Goal: Task Accomplishment & Management: Use online tool/utility

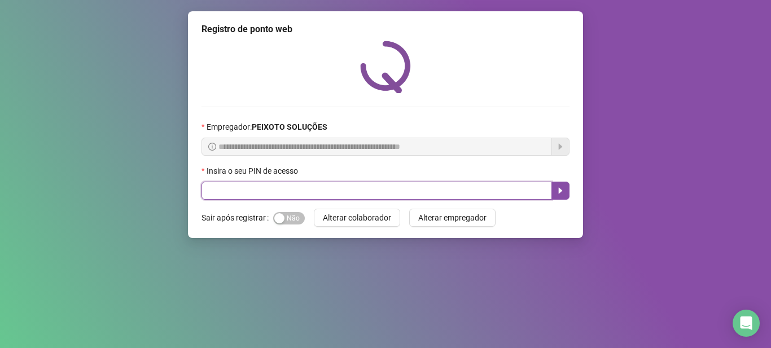
click at [459, 183] on input "text" at bounding box center [376, 191] width 350 height 18
type input "*****"
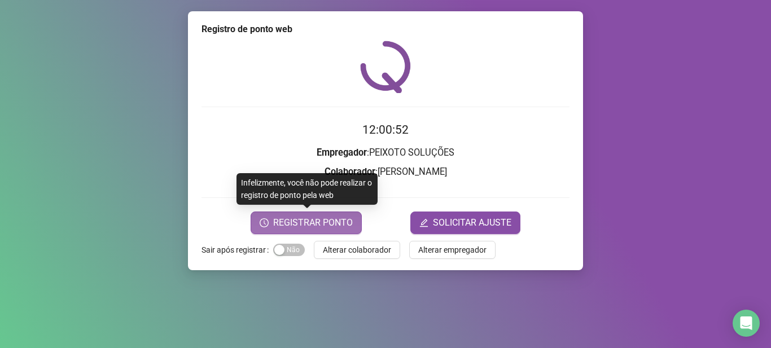
click at [332, 217] on span "REGISTRAR PONTO" at bounding box center [313, 223] width 80 height 14
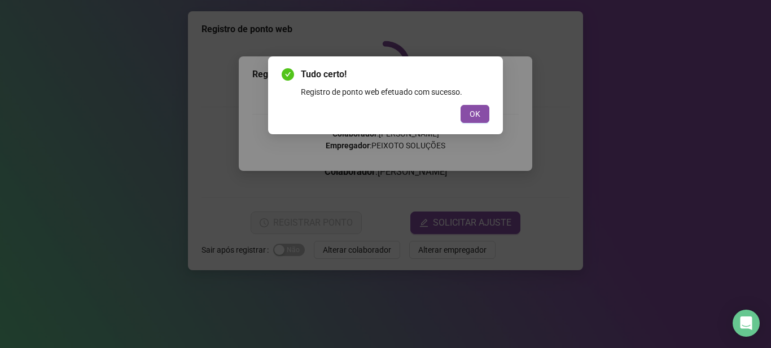
click at [473, 129] on div "Tudo certo! Registro de ponto web efetuado com sucesso. OK" at bounding box center [385, 95] width 235 height 78
click at [473, 118] on span "OK" at bounding box center [475, 114] width 11 height 12
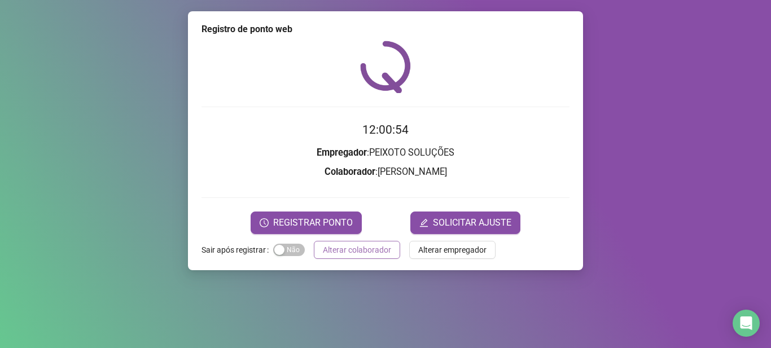
click at [353, 244] on span "Alterar colaborador" at bounding box center [357, 250] width 68 height 12
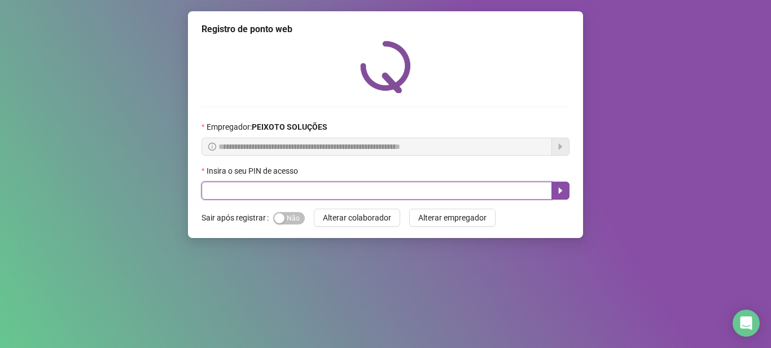
click at [347, 186] on input "text" at bounding box center [376, 191] width 350 height 18
type input "*****"
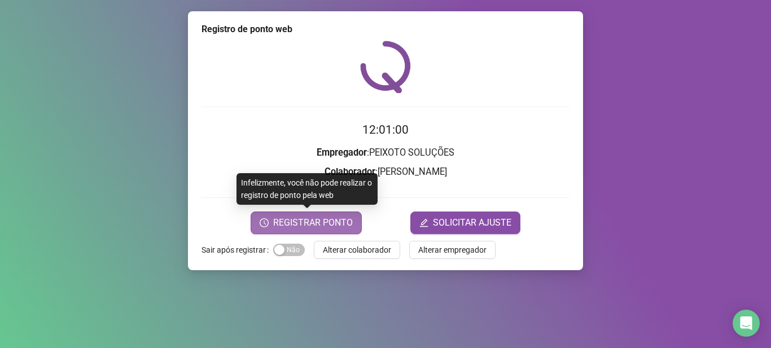
click at [316, 214] on button "REGISTRAR PONTO" at bounding box center [306, 223] width 111 height 23
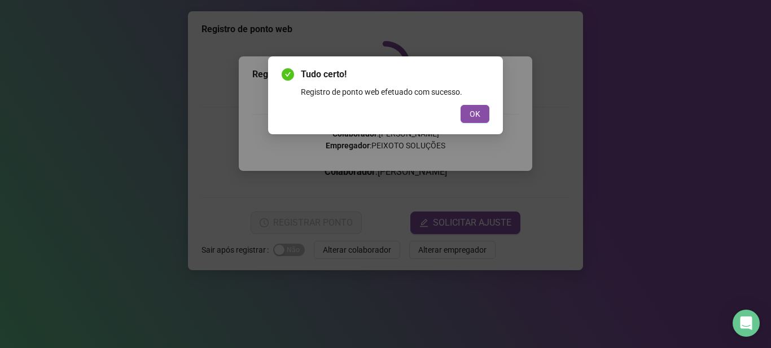
click at [483, 98] on div "Registro de ponto web efetuado com sucesso." at bounding box center [395, 92] width 189 height 12
click at [476, 107] on button "OK" at bounding box center [475, 114] width 29 height 18
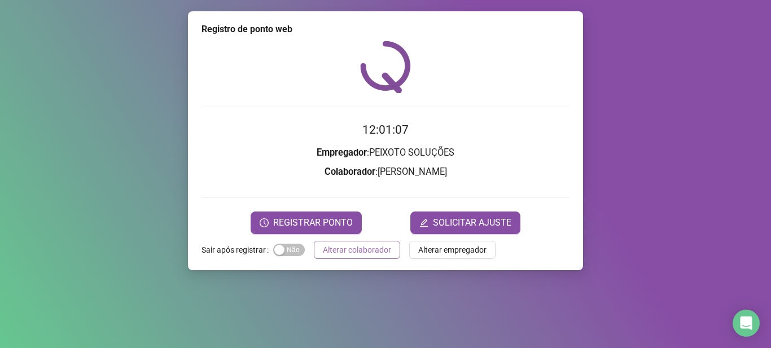
click at [366, 247] on span "Alterar colaborador" at bounding box center [357, 250] width 68 height 12
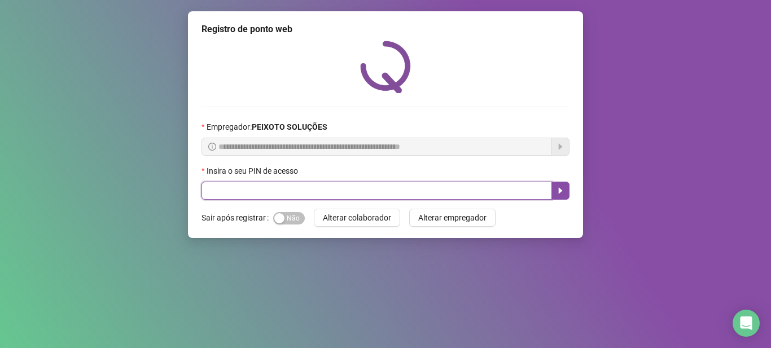
click at [467, 186] on input "text" at bounding box center [376, 191] width 350 height 18
